Goal: Information Seeking & Learning: Check status

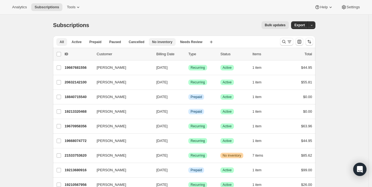
click at [152, 43] on span "No inventory" at bounding box center [162, 42] width 20 height 4
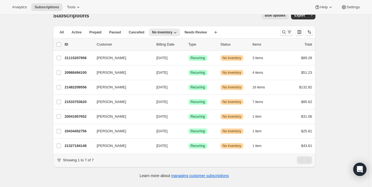
scroll to position [14, 0]
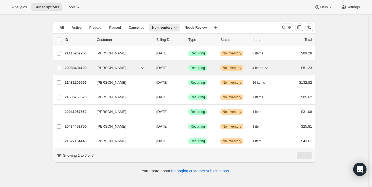
click at [231, 68] on span "No inventory" at bounding box center [232, 68] width 19 height 4
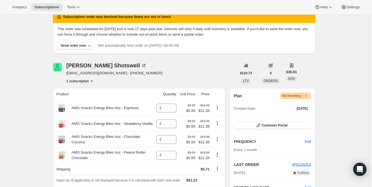
scroll to position [34, 0]
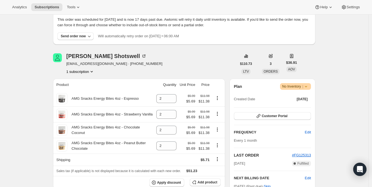
click at [309, 86] on icon at bounding box center [307, 87] width 6 height 6
click at [294, 86] on span "No Inventory |" at bounding box center [295, 87] width 27 height 6
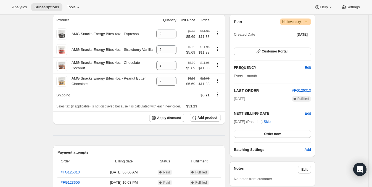
scroll to position [104, 0]
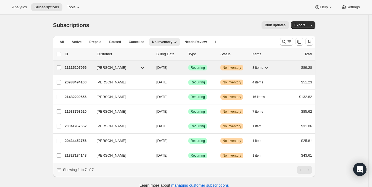
click at [81, 67] on p "21115207956" at bounding box center [79, 68] width 28 height 6
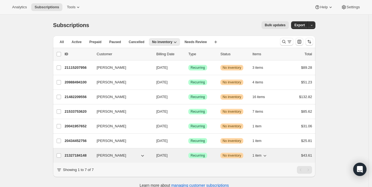
click at [80, 155] on p "21327184148" at bounding box center [79, 156] width 28 height 6
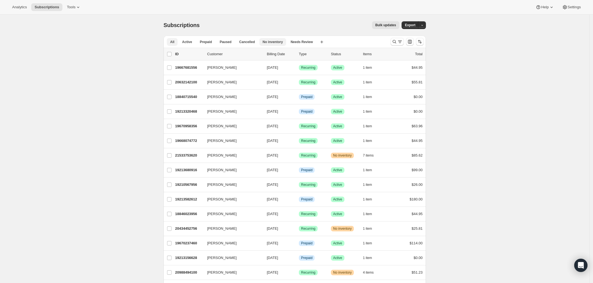
click at [271, 41] on span "No inventory" at bounding box center [273, 42] width 20 height 4
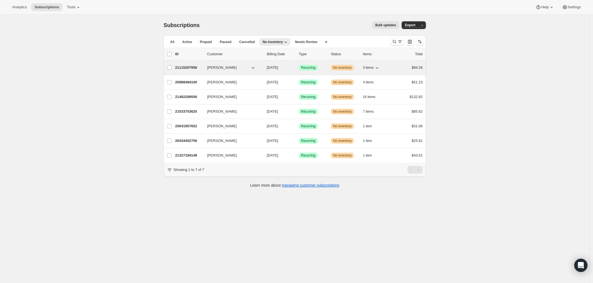
click at [195, 67] on p "21115207956" at bounding box center [189, 68] width 28 height 6
click at [184, 67] on p "21115207956" at bounding box center [189, 68] width 28 height 6
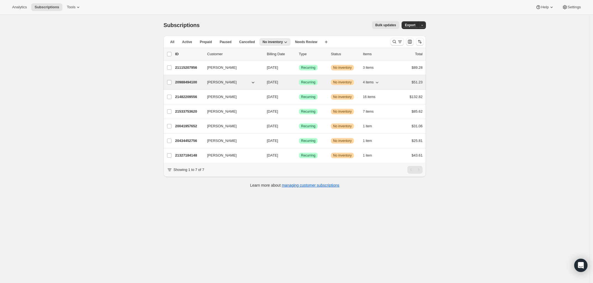
click at [378, 81] on icon "button" at bounding box center [378, 83] width 6 height 6
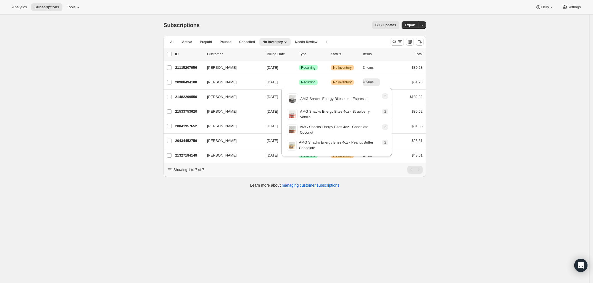
click at [477, 99] on div "Subscriptions. This page is ready Subscriptions Bulk updates More actions Bulk …" at bounding box center [295, 156] width 590 height 283
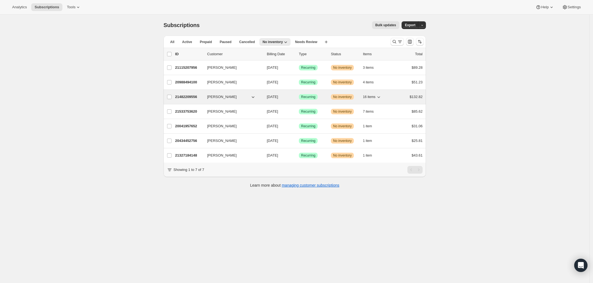
click at [382, 97] on icon "button" at bounding box center [379, 97] width 6 height 6
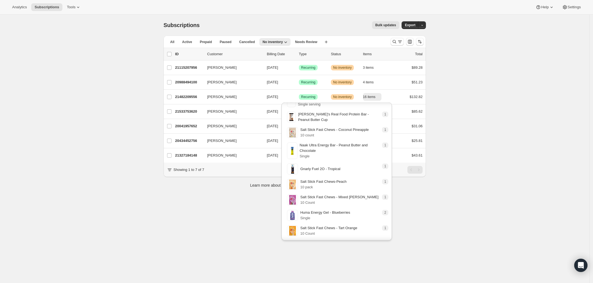
scroll to position [132, 0]
click at [347, 170] on div "1 Gnarly Fuel 2O - Tropical" at bounding box center [333, 168] width 93 height 11
click at [478, 184] on div "Subscriptions. This page is ready Subscriptions Bulk updates More actions Bulk …" at bounding box center [295, 156] width 590 height 283
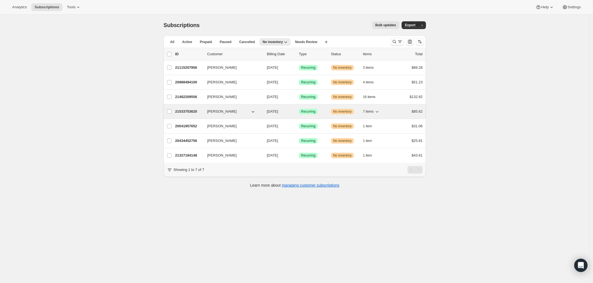
click at [380, 113] on icon "button" at bounding box center [378, 112] width 6 height 6
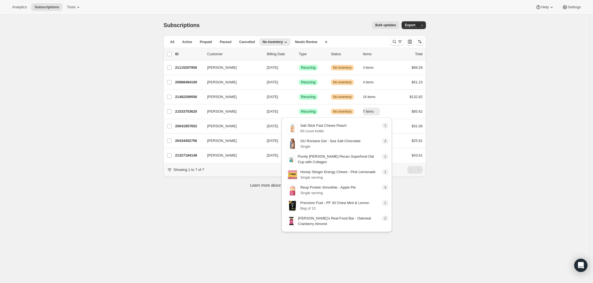
click at [372, 235] on div "1 Salt Stick Fast Chews-Peach 60 count bottle 4 GU Roctane Gel - Sea Salt Choco…" at bounding box center [336, 176] width 115 height 121
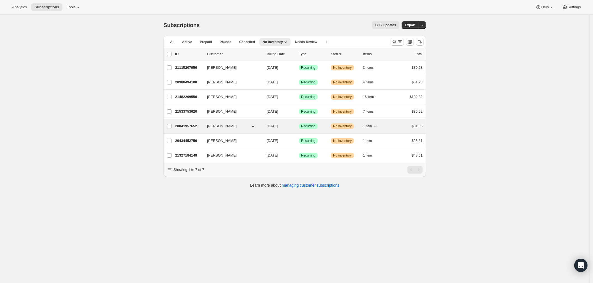
click at [375, 126] on icon "button" at bounding box center [376, 127] width 6 height 6
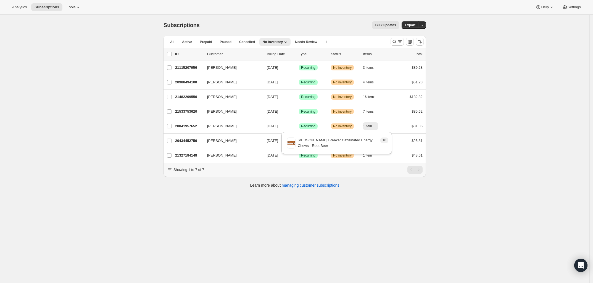
click at [509, 187] on div "Subscriptions. This page is ready Subscriptions Bulk updates More actions Bulk …" at bounding box center [295, 156] width 590 height 283
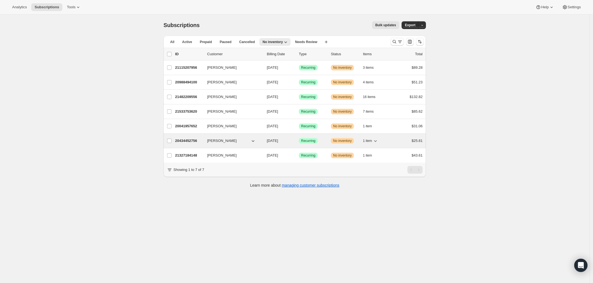
click at [375, 142] on icon "button" at bounding box center [376, 141] width 6 height 6
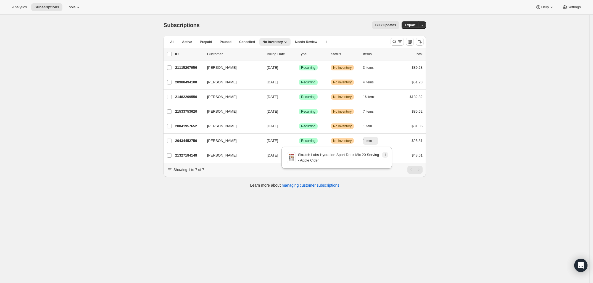
click at [510, 164] on div "Subscriptions. This page is ready Subscriptions Bulk updates More actions Bulk …" at bounding box center [295, 156] width 590 height 283
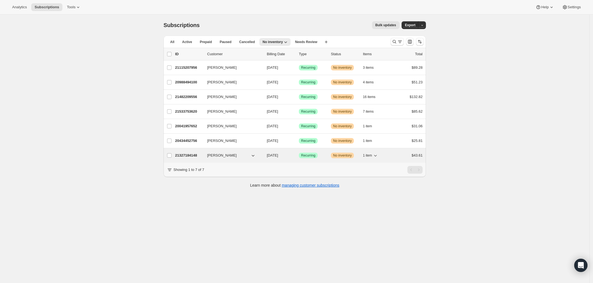
click at [378, 156] on icon "button" at bounding box center [376, 156] width 6 height 6
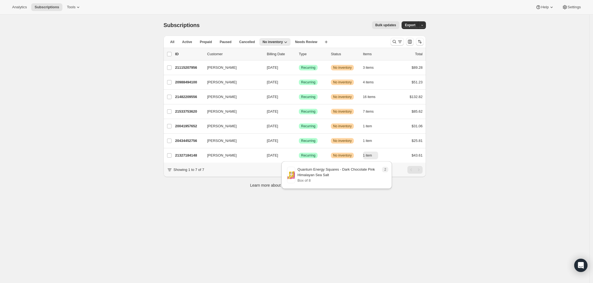
scroll to position [15, 0]
click at [173, 41] on span "All" at bounding box center [172, 42] width 4 height 4
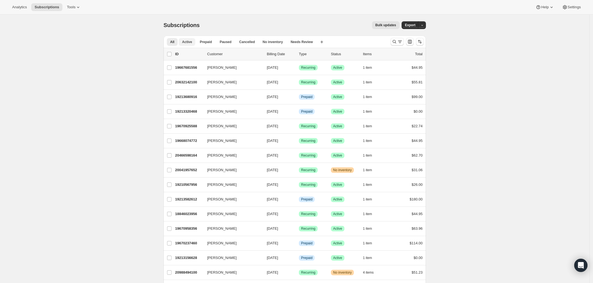
click at [187, 41] on span "Active" at bounding box center [187, 42] width 10 height 4
click at [301, 42] on span "Needs Review" at bounding box center [302, 42] width 22 height 4
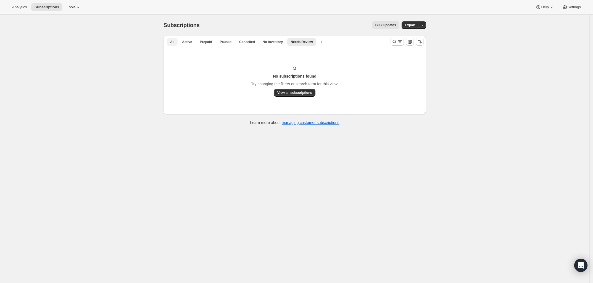
click at [172, 41] on span "All" at bounding box center [172, 42] width 4 height 4
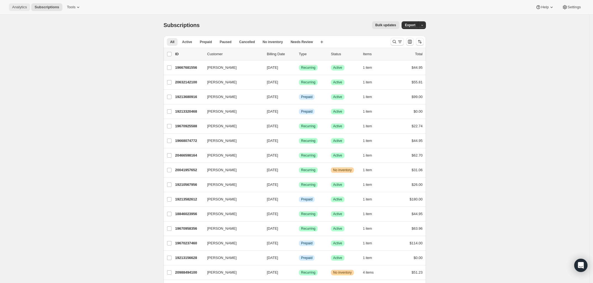
click at [23, 9] on span "Analytics" at bounding box center [19, 7] width 15 height 4
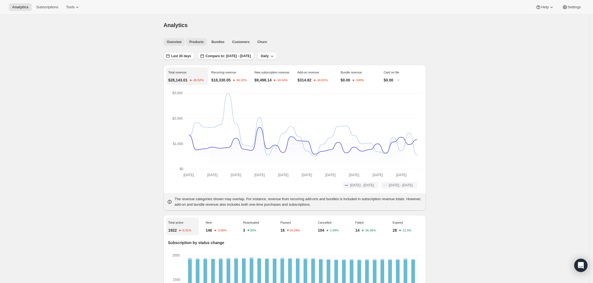
click at [198, 45] on button "Products" at bounding box center [196, 42] width 21 height 8
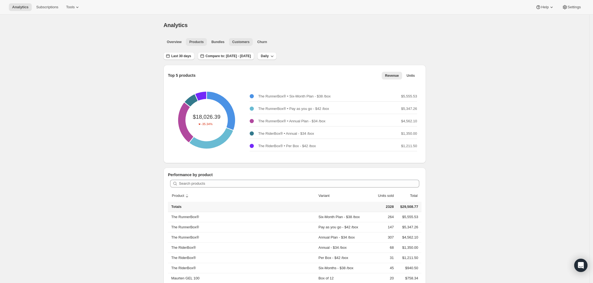
click at [241, 42] on span "Customers" at bounding box center [240, 42] width 17 height 4
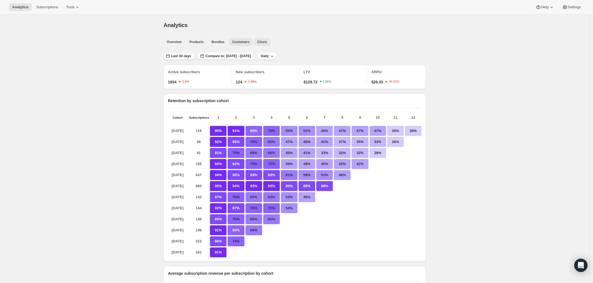
click at [260, 42] on span "Churn" at bounding box center [262, 42] width 10 height 4
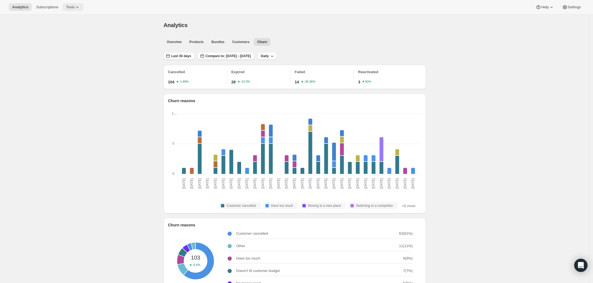
click at [76, 8] on icon at bounding box center [78, 7] width 6 height 6
click at [75, 63] on div "Inventory Projections Info Beta" at bounding box center [75, 66] width 49 height 6
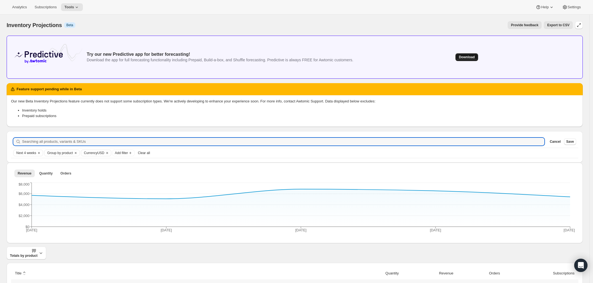
click at [469, 54] on button "Download" at bounding box center [467, 57] width 22 height 8
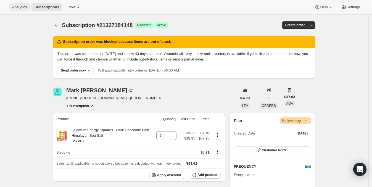
drag, startPoint x: 0, startPoint y: 0, endPoint x: 20, endPoint y: 9, distance: 21.6
click at [20, 9] on span "Analytics" at bounding box center [19, 7] width 15 height 4
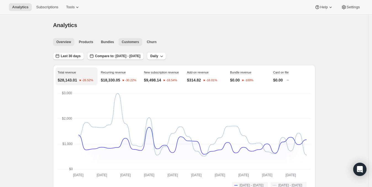
click at [127, 42] on span "Customers" at bounding box center [130, 42] width 17 height 4
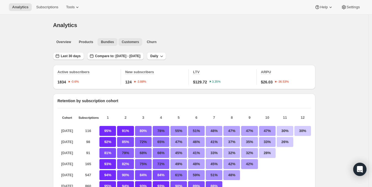
click at [100, 40] on button "Bundles" at bounding box center [108, 42] width 20 height 8
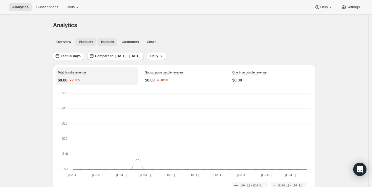
click at [88, 40] on span "Products" at bounding box center [86, 42] width 14 height 4
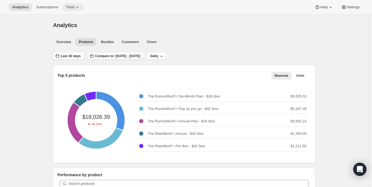
click at [72, 5] on span "Tools" at bounding box center [70, 7] width 9 height 4
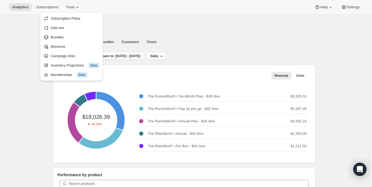
click at [165, 20] on div "Analytics. This page is ready Analytics" at bounding box center [184, 25] width 263 height 21
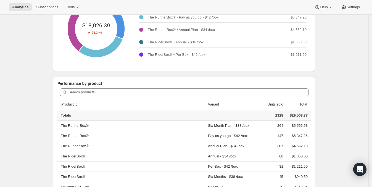
scroll to position [34, 0]
